Goal: Find specific page/section: Find specific page/section

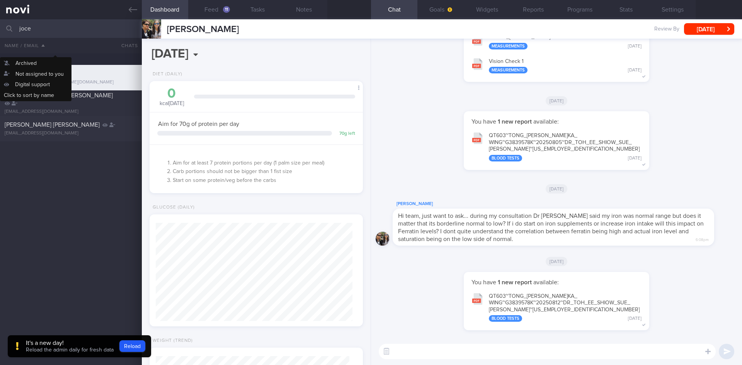
select select "5"
drag, startPoint x: 69, startPoint y: 34, endPoint x: 0, endPoint y: 27, distance: 69.2
click at [0, 27] on input "joce" at bounding box center [371, 28] width 742 height 19
type input "k"
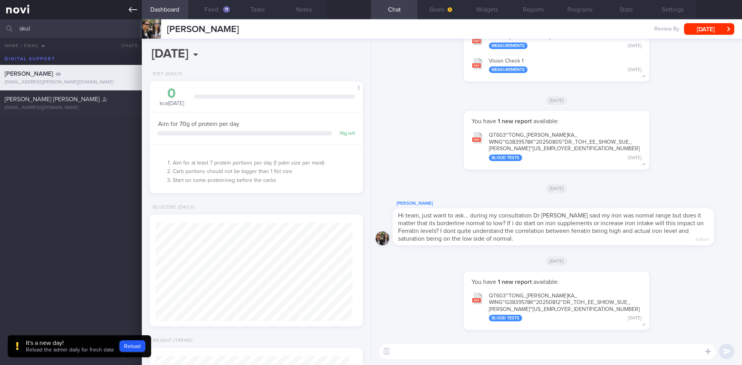
click at [123, 9] on link at bounding box center [71, 9] width 142 height 19
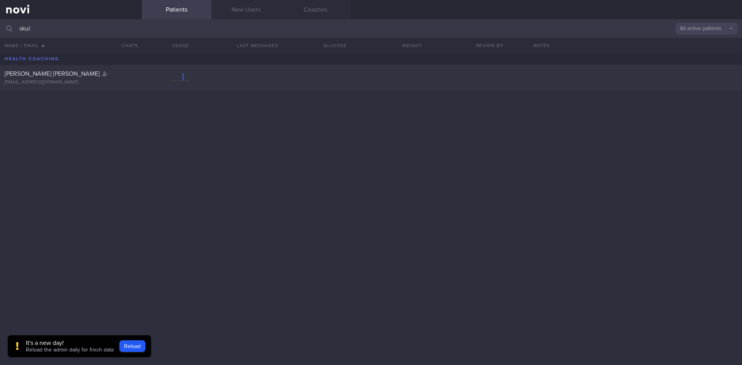
click at [231, 27] on input "skul" at bounding box center [371, 28] width 742 height 19
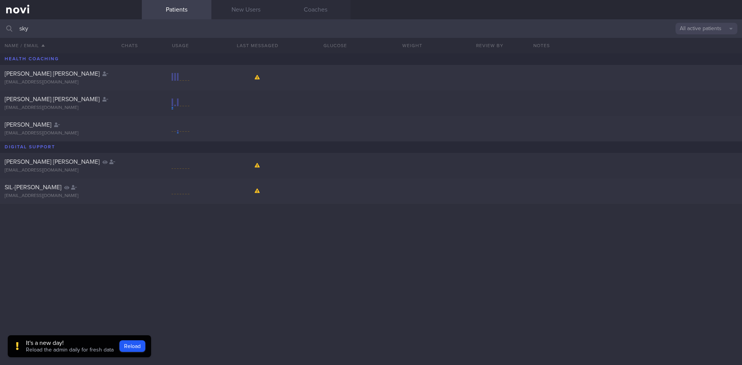
type input "sky"
click at [692, 32] on button "All active patients" at bounding box center [706, 29] width 62 height 12
click at [697, 65] on button "Archived patients" at bounding box center [706, 65] width 62 height 12
